Goal: Check status: Check status

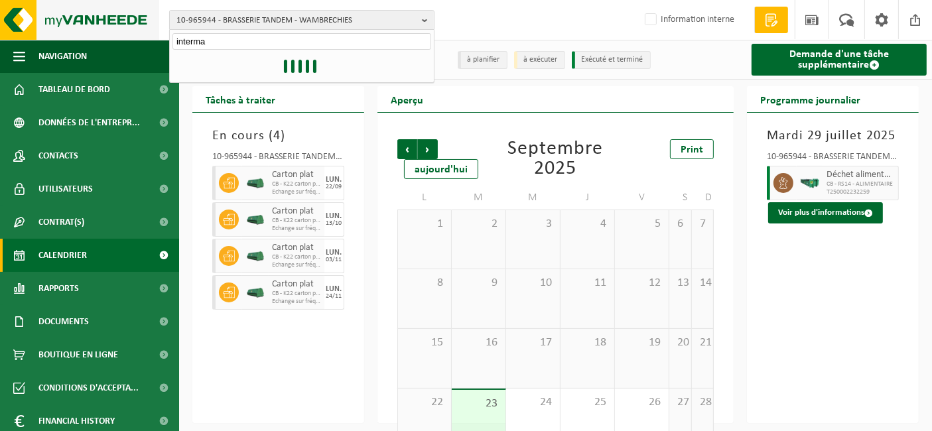
type input "interma"
click at [116, 14] on img at bounding box center [79, 20] width 159 height 40
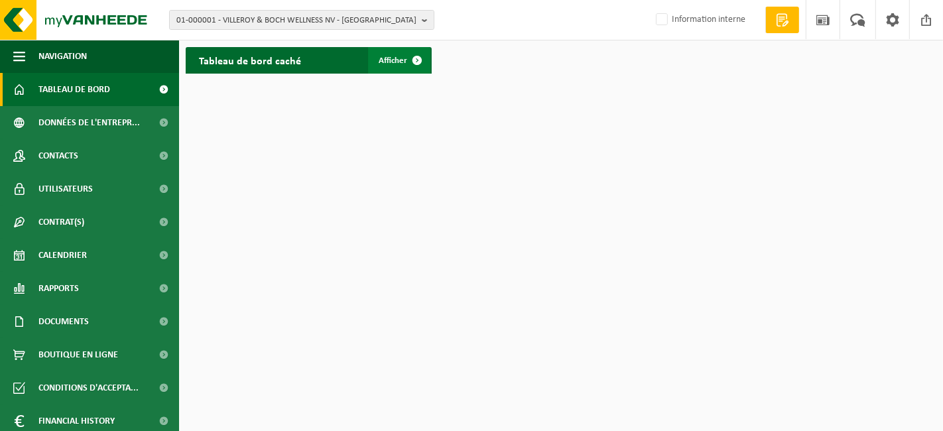
click at [398, 62] on span "Afficher" at bounding box center [393, 60] width 29 height 9
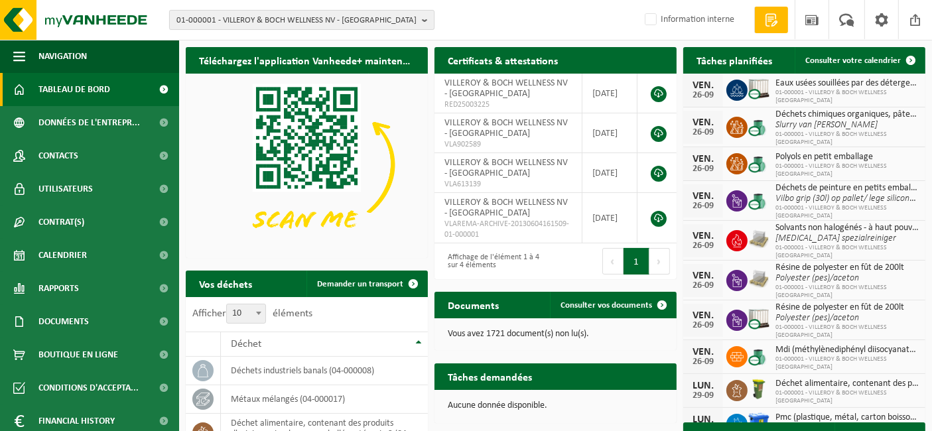
click at [332, 28] on span "01-000001 - VILLEROY & BOCH WELLNESS NV - [GEOGRAPHIC_DATA]" at bounding box center [296, 21] width 240 height 20
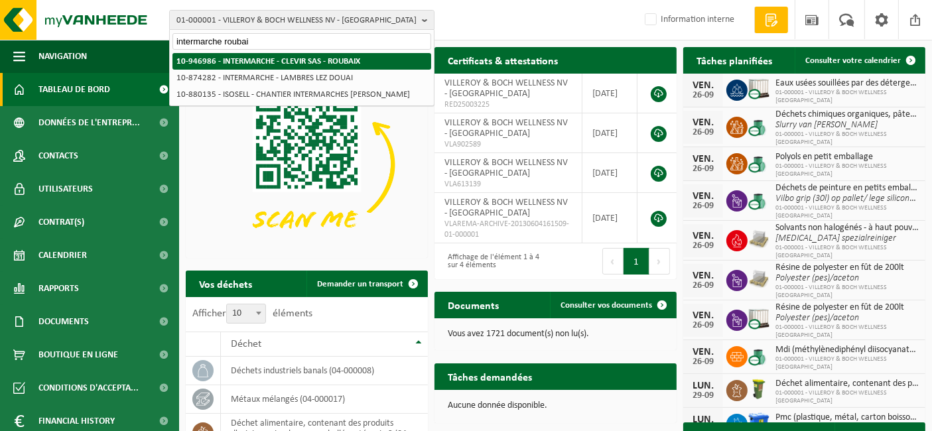
type input "intermarche roubai"
click at [312, 54] on li "10-946986 - INTERMARCHE - CLEVIR SAS - ROUBAIX" at bounding box center [301, 61] width 259 height 17
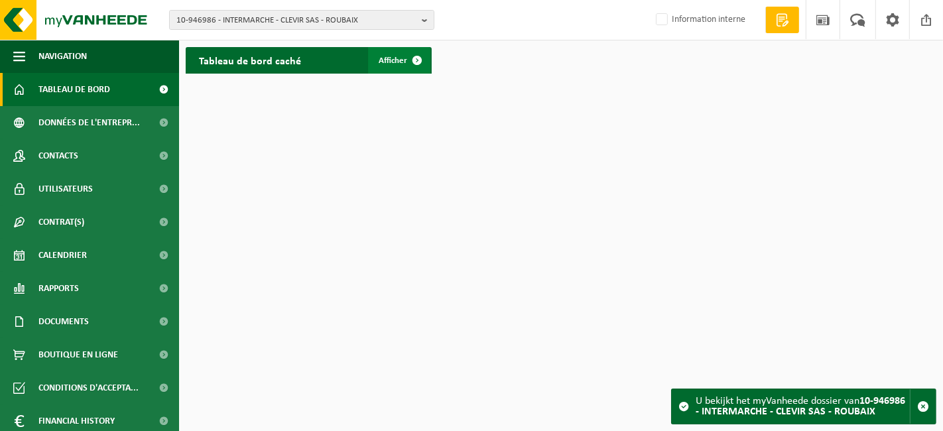
click at [396, 63] on span "Afficher" at bounding box center [393, 60] width 29 height 9
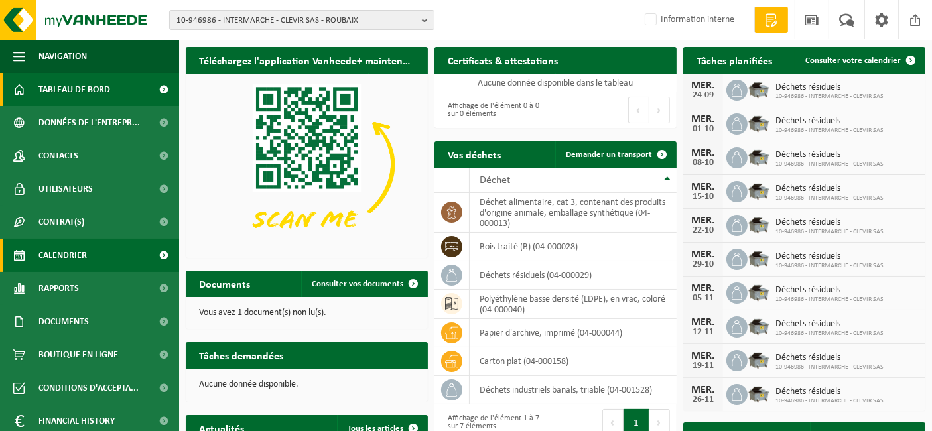
click at [52, 262] on span "Calendrier" at bounding box center [62, 255] width 48 height 33
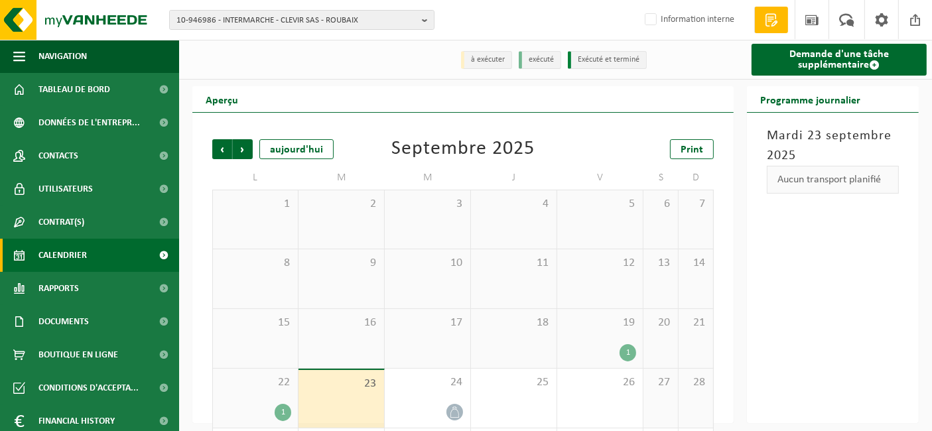
scroll to position [68, 0]
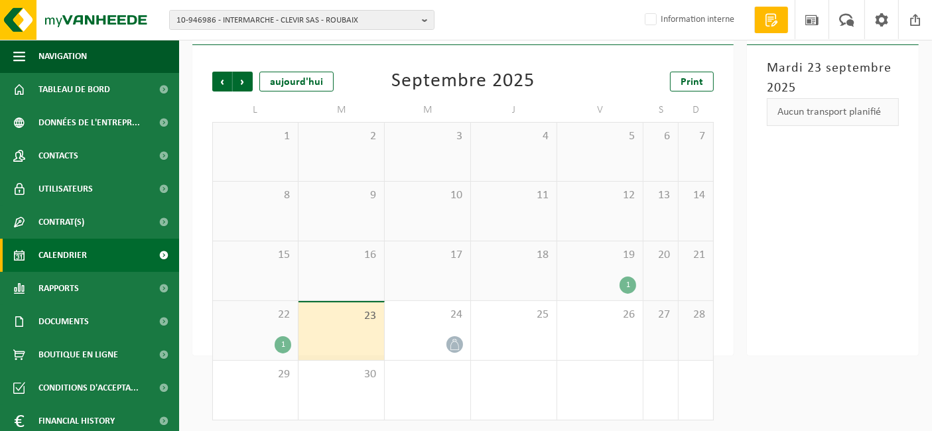
click at [592, 269] on div "19 1" at bounding box center [600, 270] width 86 height 59
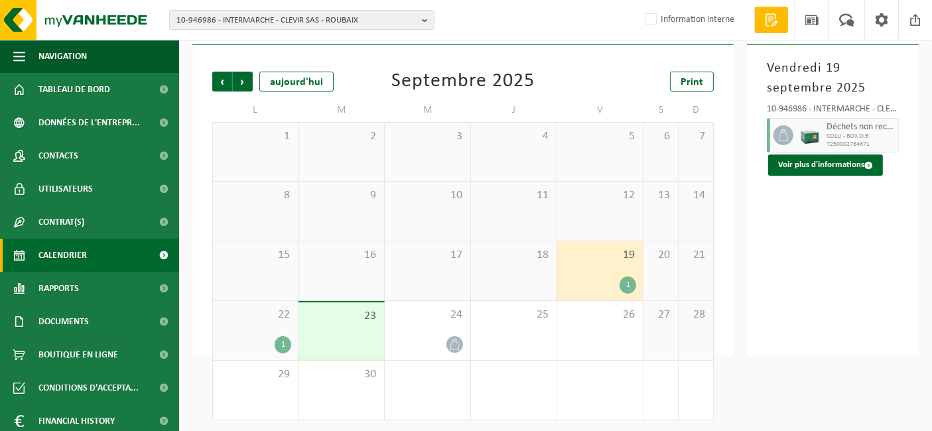
click at [847, 139] on span "COLLI - BOX DIB" at bounding box center [860, 137] width 68 height 8
click at [849, 172] on button "Voir plus d'informations" at bounding box center [825, 164] width 115 height 21
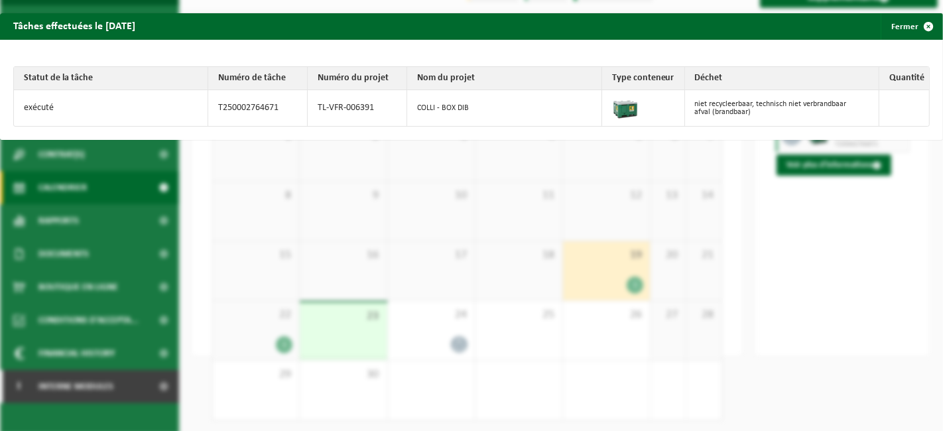
click at [857, 223] on div "Tâches effectuées le 2025-09-19 Fermer Statut de la tâche Numéro de tâche Numér…" at bounding box center [471, 215] width 943 height 431
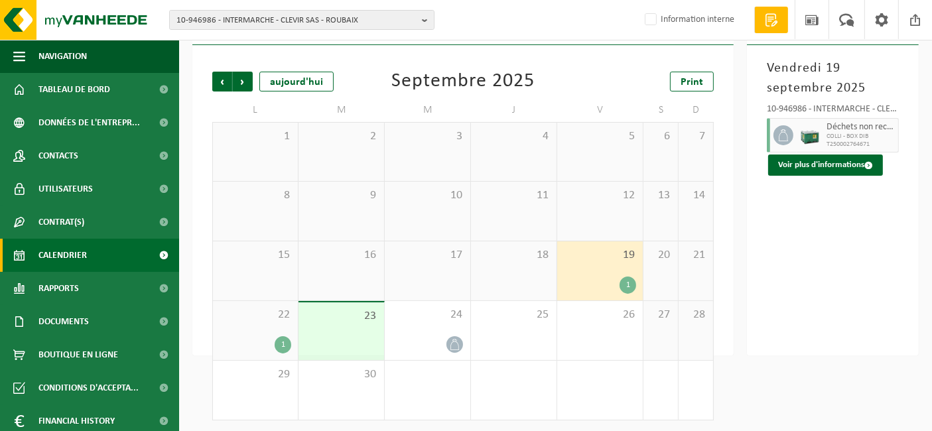
click at [280, 340] on div "1" at bounding box center [282, 344] width 17 height 17
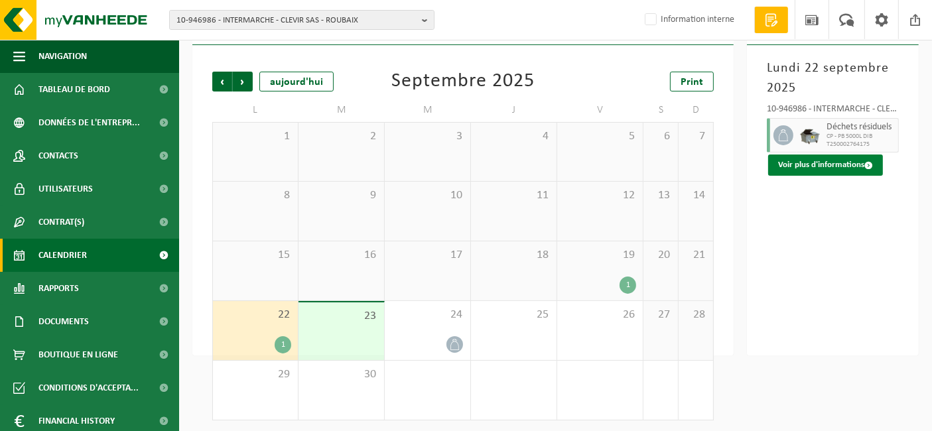
click at [810, 168] on button "Voir plus d'informations" at bounding box center [825, 164] width 115 height 21
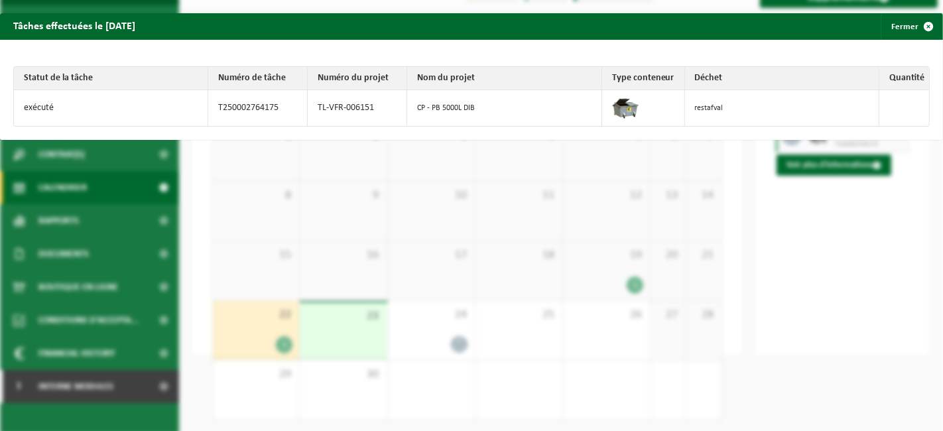
click at [841, 206] on div "Tâches effectuées le 2025-09-22 Fermer Statut de la tâche Numéro de tâche Numér…" at bounding box center [471, 215] width 943 height 431
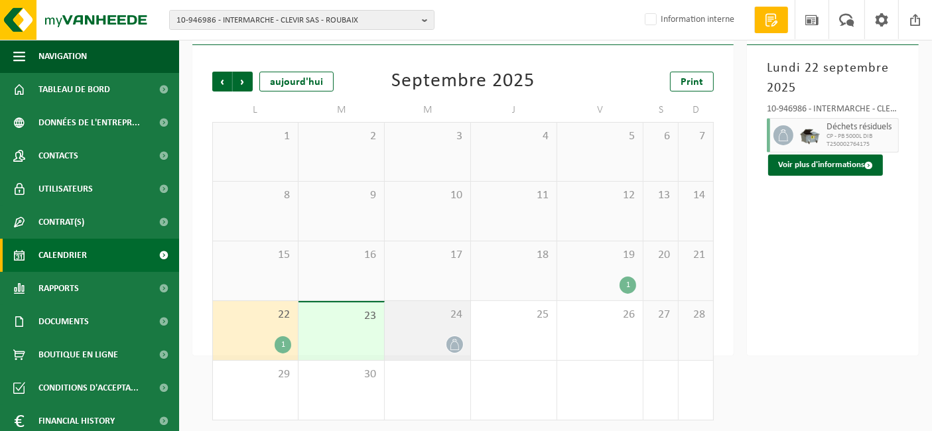
click at [436, 317] on span "24" at bounding box center [427, 315] width 72 height 15
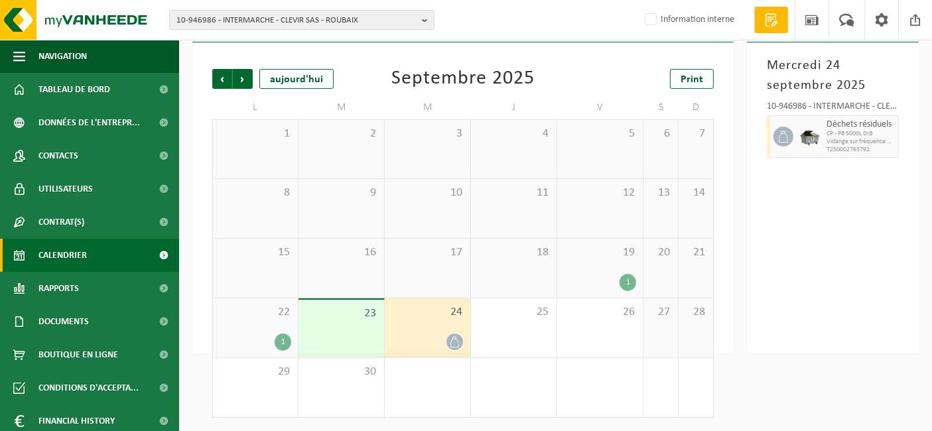
scroll to position [70, 0]
click at [243, 81] on span "Suivant" at bounding box center [243, 80] width 20 height 20
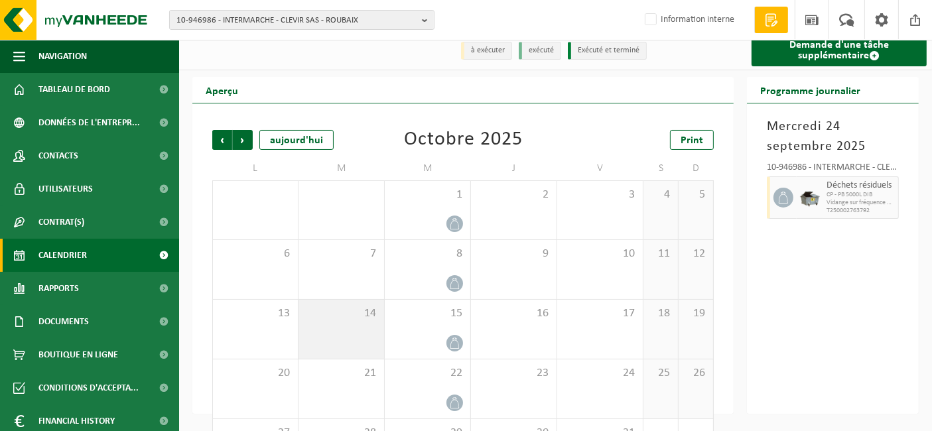
scroll to position [3, 0]
